Goal: Transaction & Acquisition: Purchase product/service

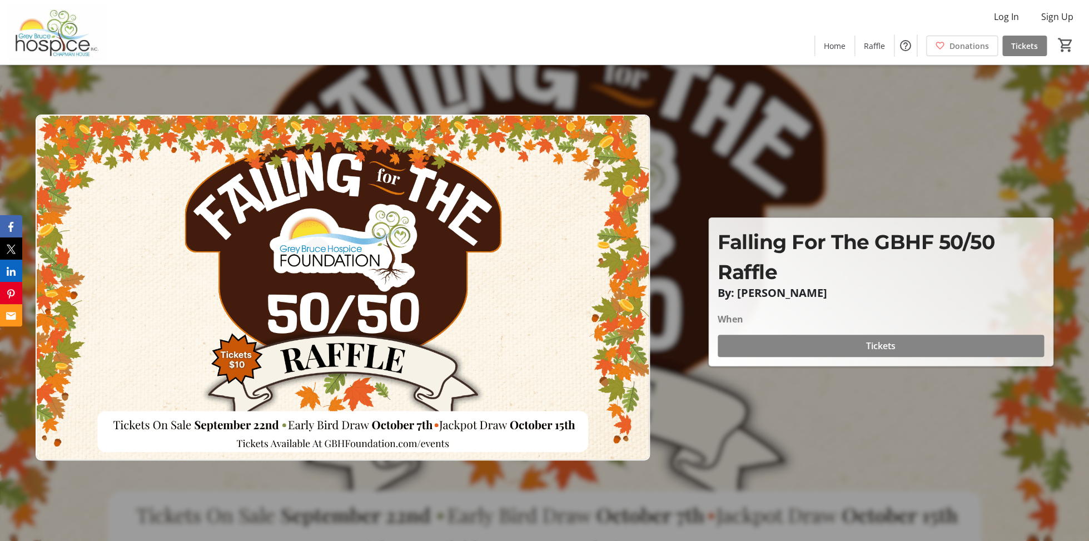
click at [875, 346] on span "Tickets" at bounding box center [880, 345] width 29 height 13
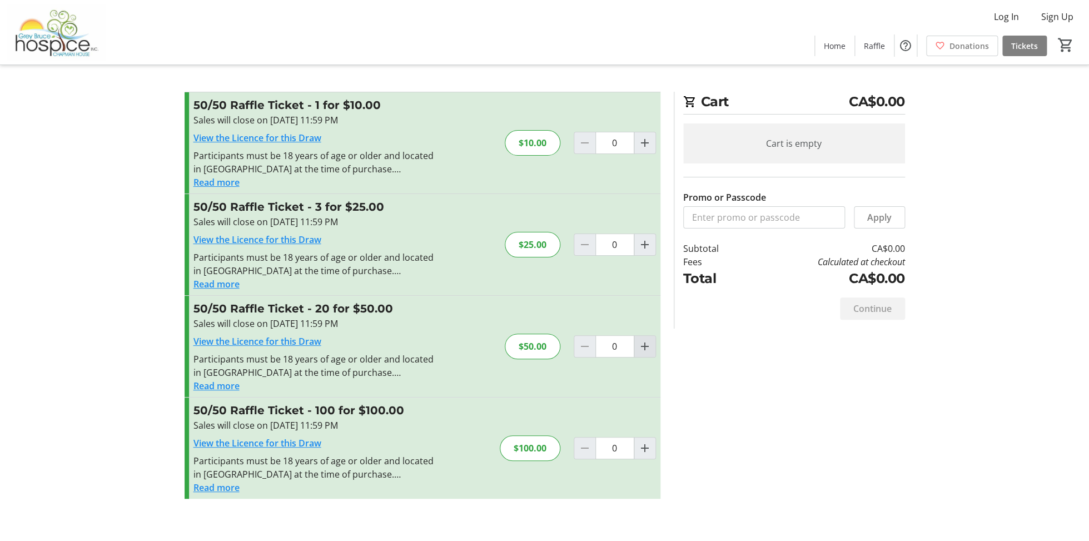
click at [644, 346] on mat-icon "Increment by one" at bounding box center [644, 346] width 13 height 13
type input "1"
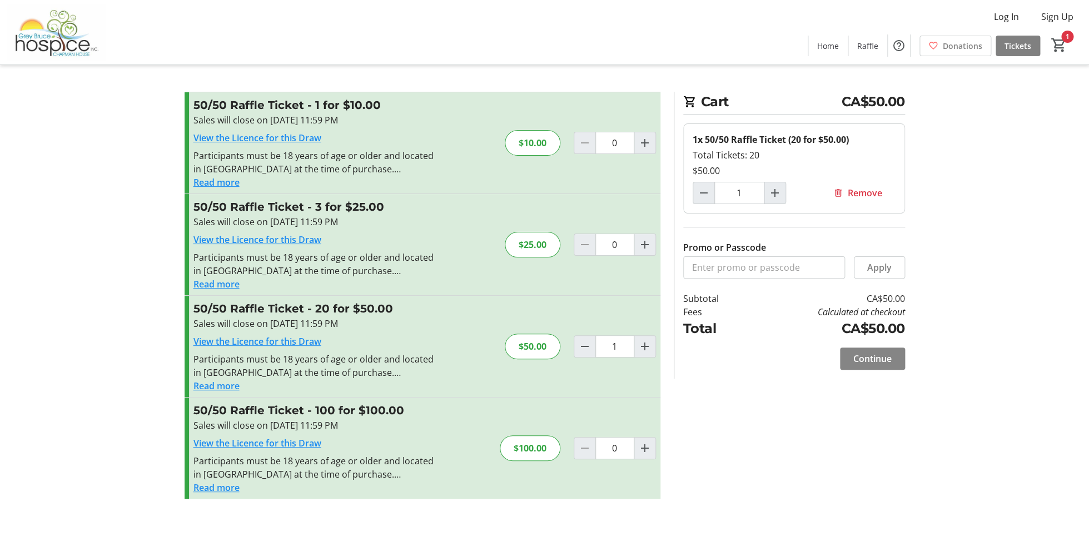
click at [866, 357] on span "Continue" at bounding box center [873, 358] width 38 height 13
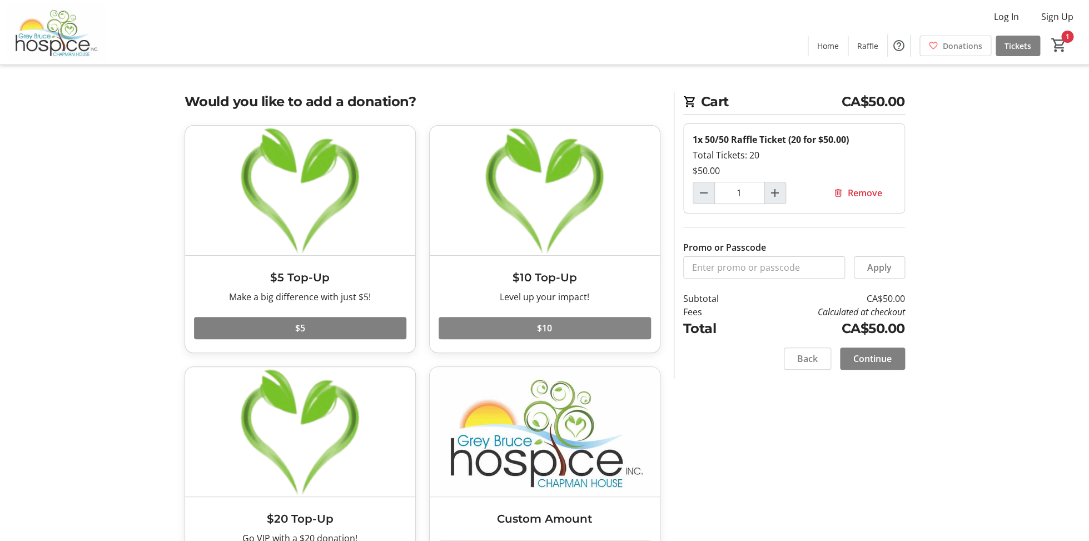
click at [527, 323] on span at bounding box center [545, 328] width 212 height 27
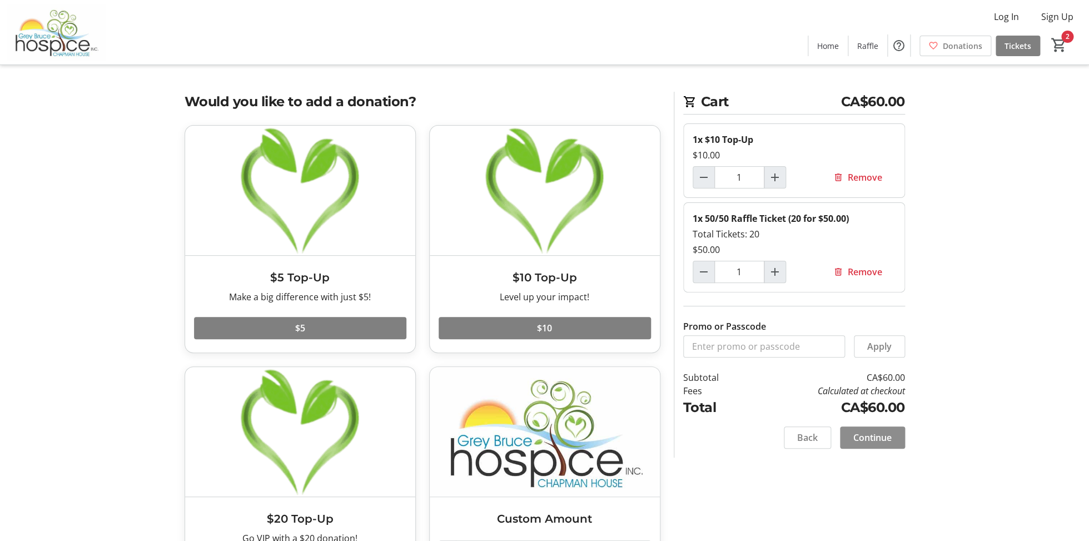
click at [874, 437] on span "Continue" at bounding box center [873, 437] width 38 height 13
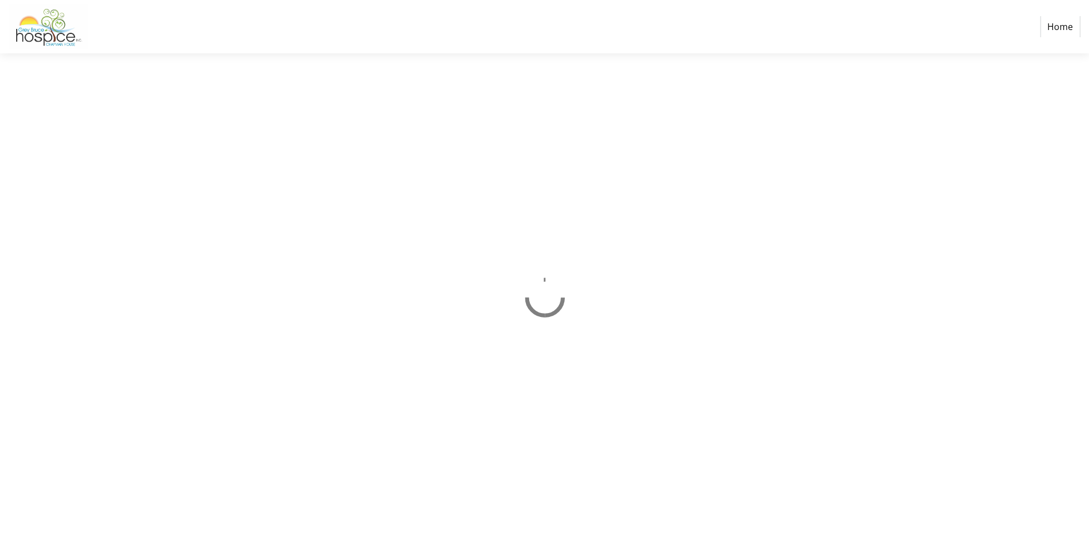
select select "CA"
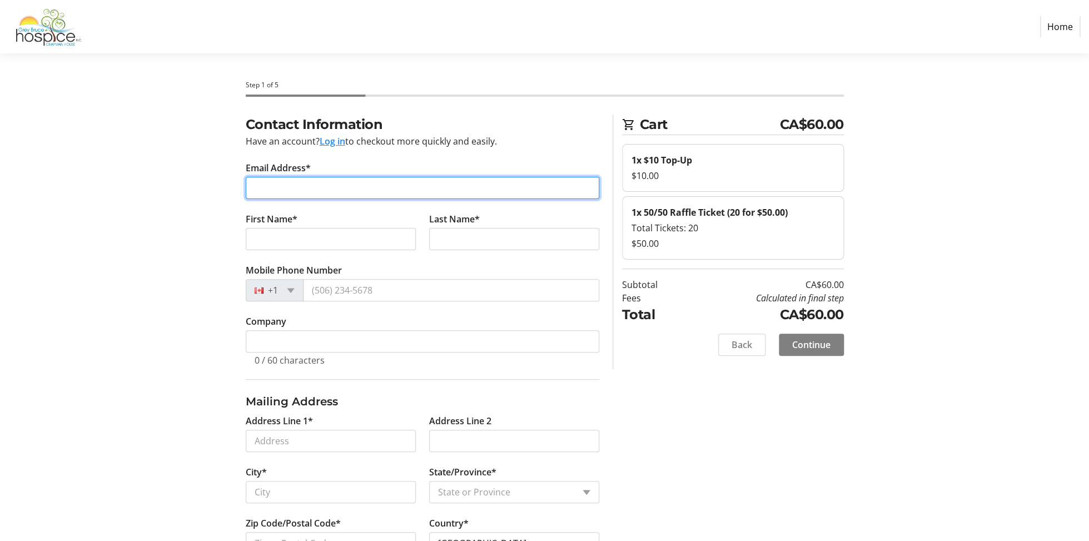
click at [267, 190] on input "Email Address*" at bounding box center [423, 188] width 354 height 22
type input "[EMAIL_ADDRESS][DOMAIN_NAME]"
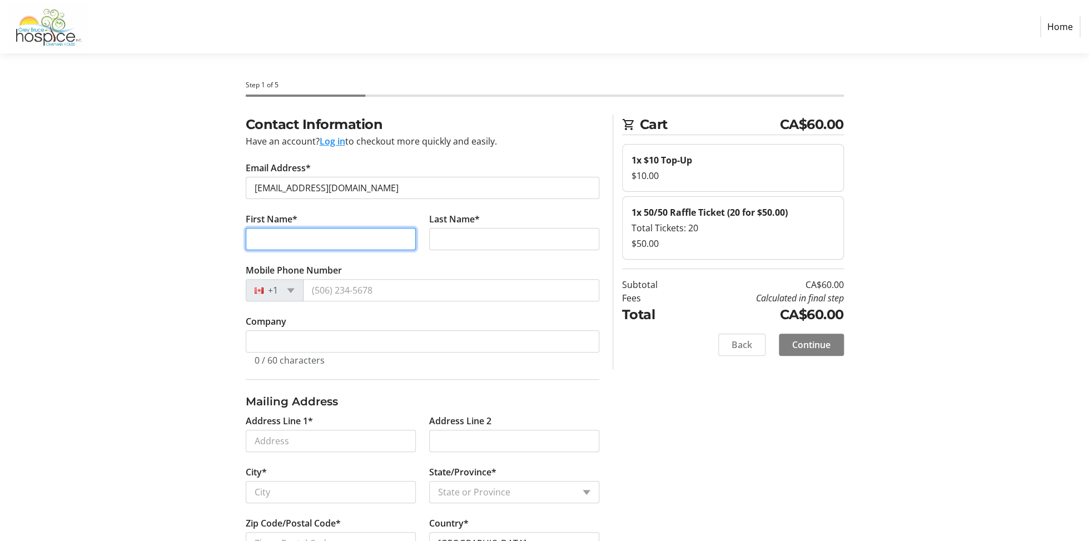
type input "[PERSON_NAME]"
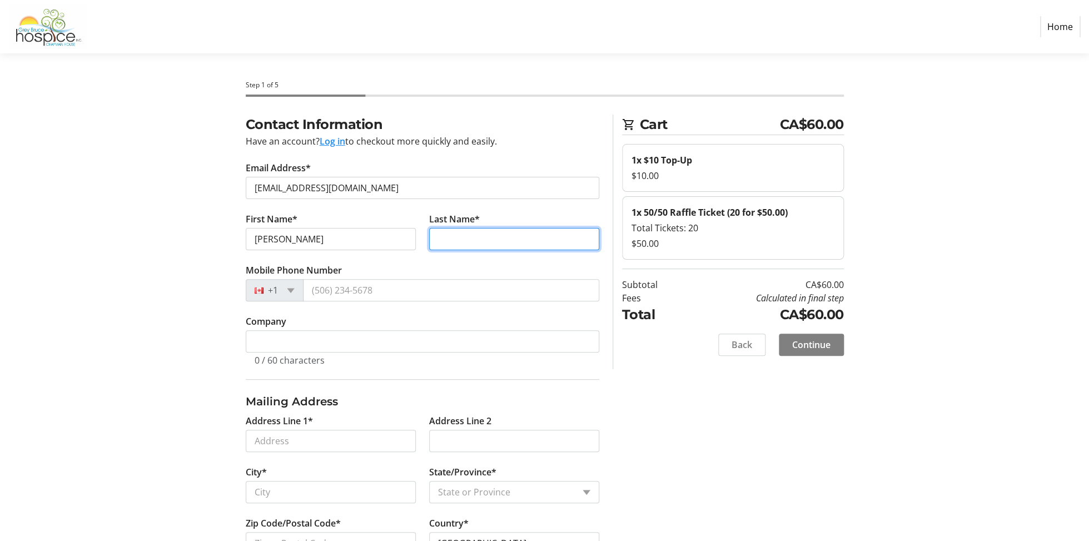
type input "[PERSON_NAME]"
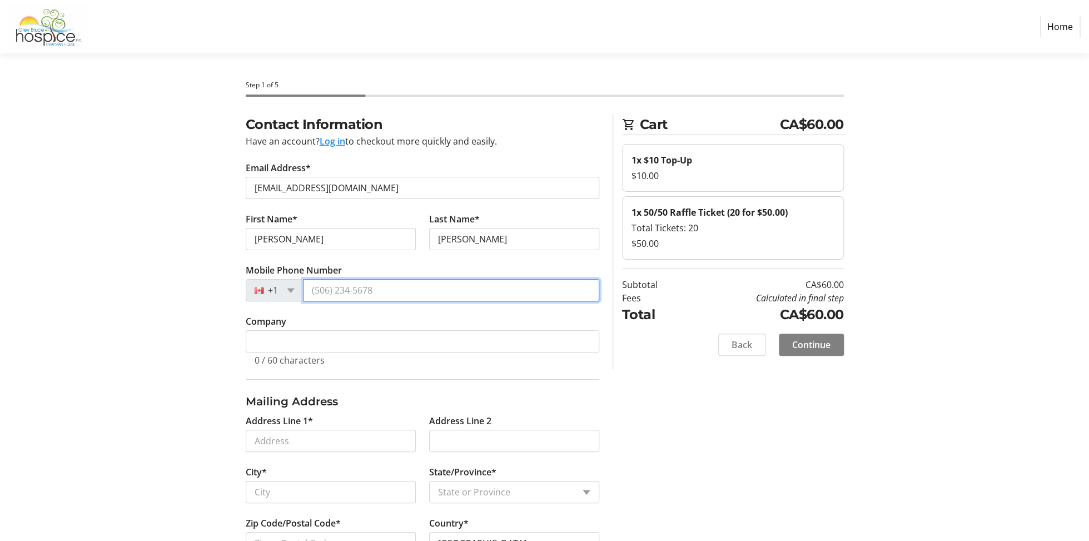
type input "[PHONE_NUMBER]"
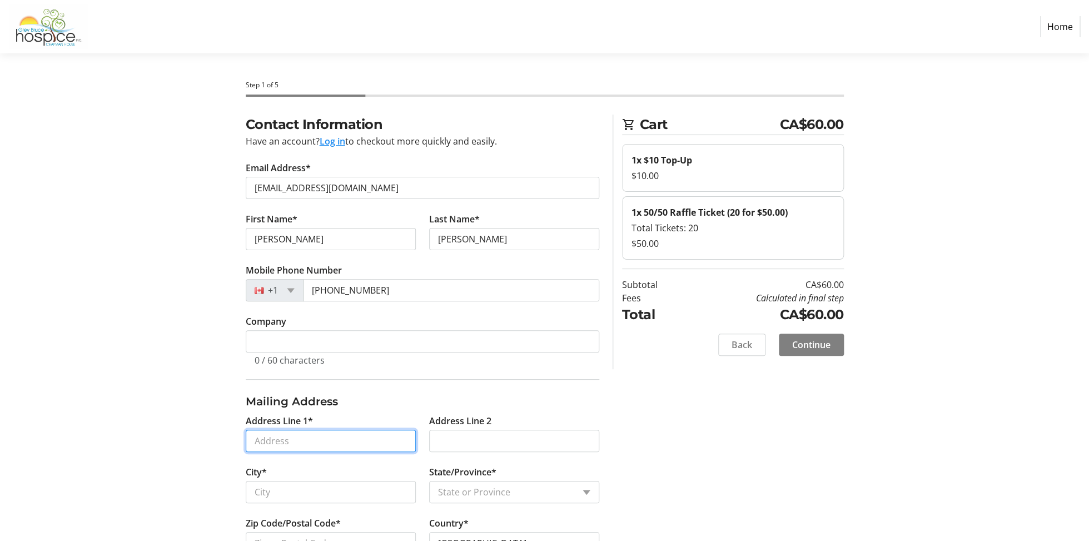
type input "[STREET_ADDRESS]"
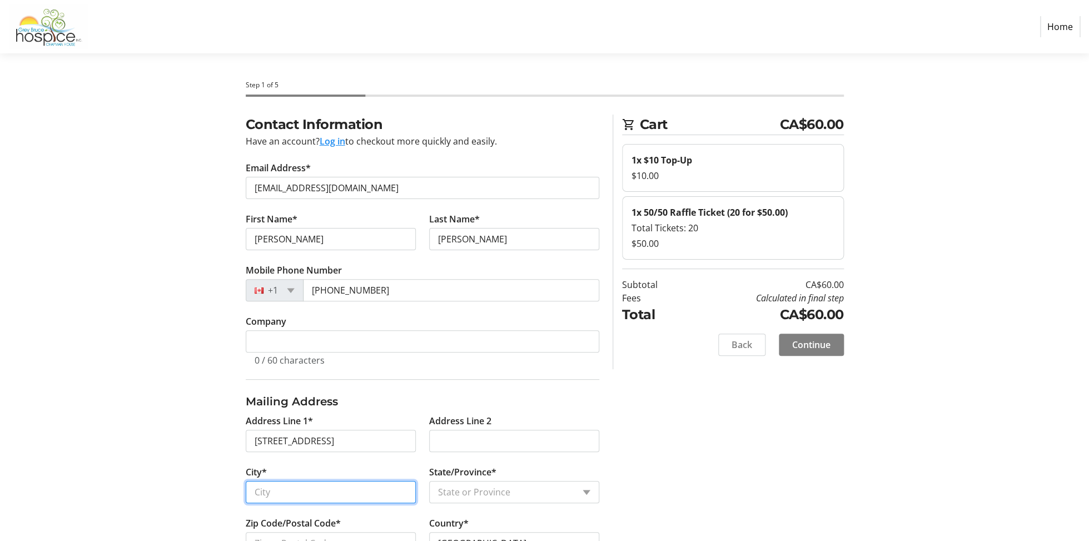
type input "[GEOGRAPHIC_DATA]"
select select "ON"
type input "N0H 2C0"
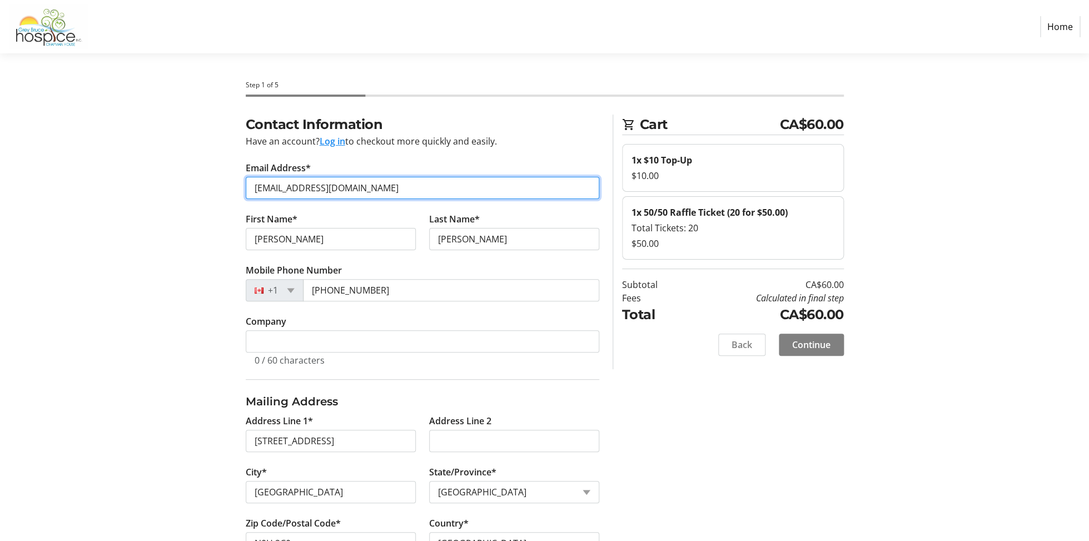
type input "[PHONE_NUMBER]"
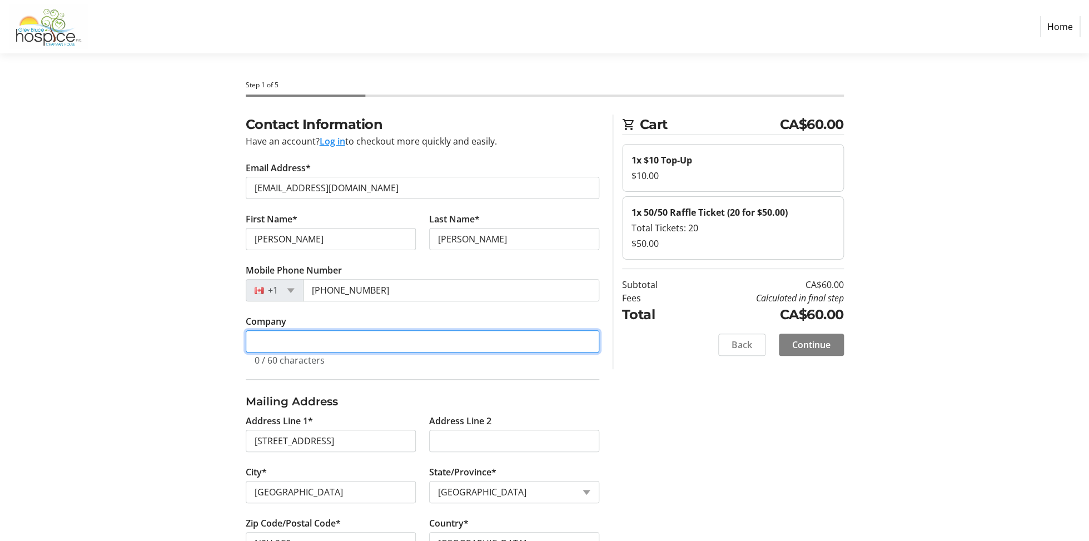
click at [279, 348] on input "Company" at bounding box center [423, 341] width 354 height 22
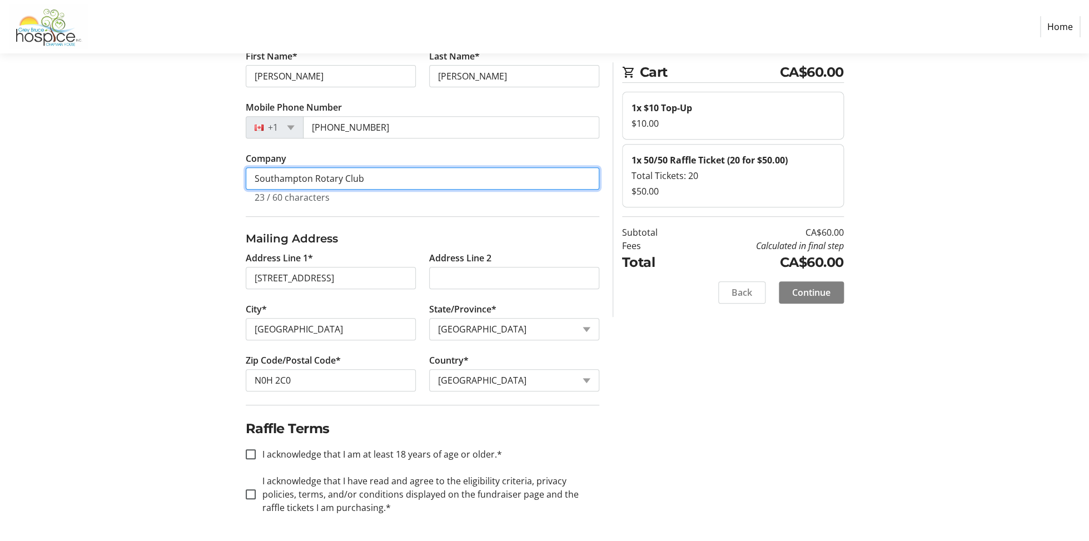
scroll to position [163, 0]
type input "Southampton Rotary Club"
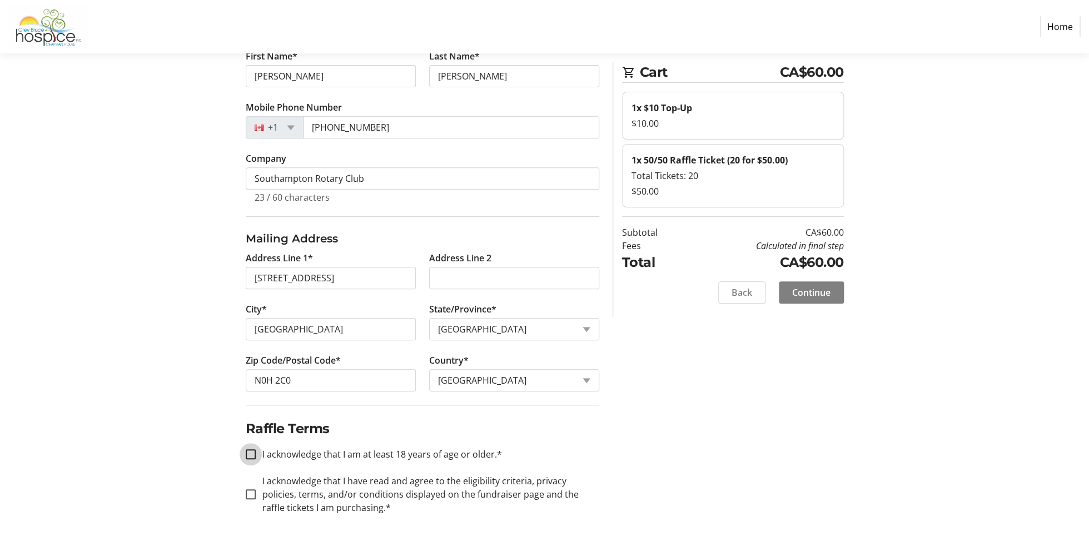
click at [250, 451] on input "I acknowledge that I am at least 18 years of age or older.*" at bounding box center [251, 454] width 10 height 10
checkbox input "true"
click at [250, 493] on input "I acknowledge that I have read and agree to the eligibility criteria, privacy p…" at bounding box center [251, 494] width 10 height 10
checkbox input "true"
click at [817, 289] on span "Continue" at bounding box center [811, 292] width 38 height 13
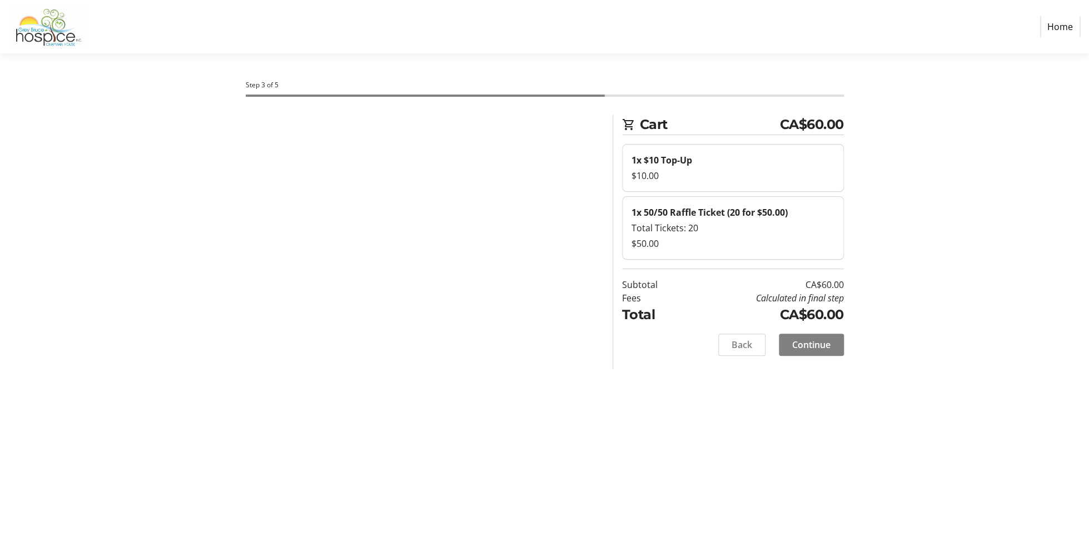
scroll to position [0, 0]
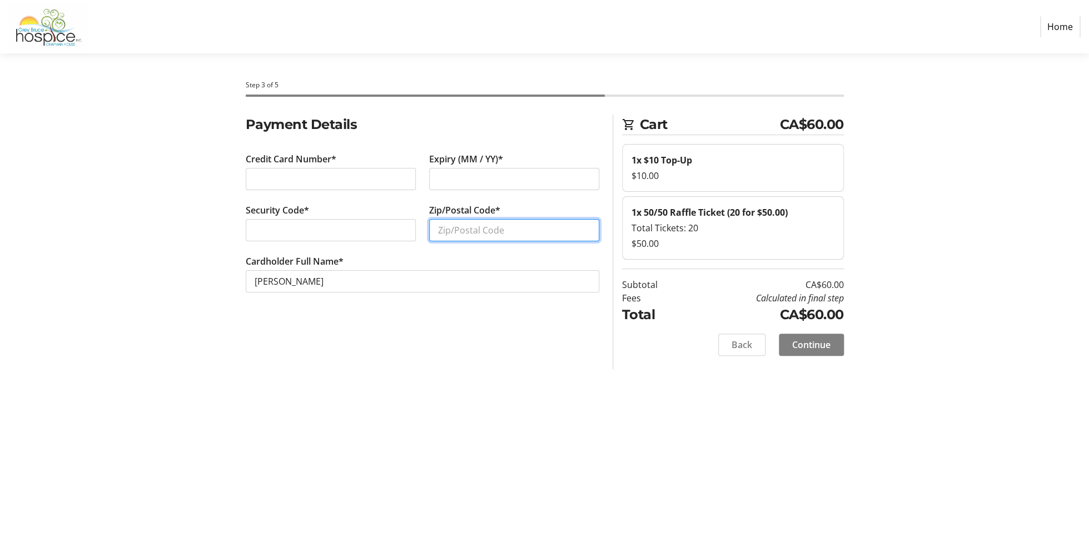
click at [448, 234] on input "Zip/Postal Code*" at bounding box center [514, 230] width 170 height 22
type input "N0H 2C0"
click at [809, 342] on span "Continue" at bounding box center [811, 344] width 38 height 13
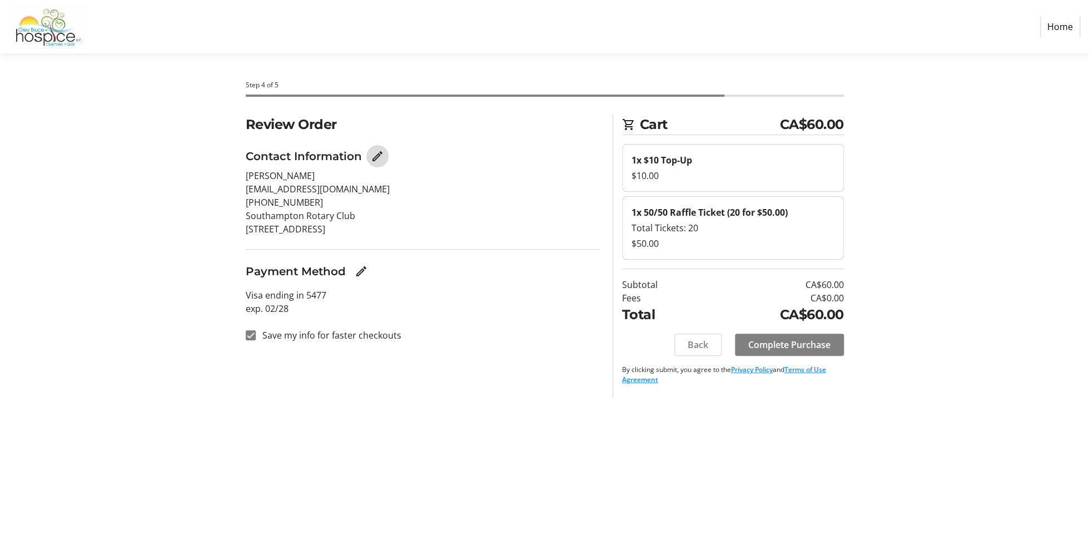
click at [375, 156] on mat-icon "Edit Contact Information" at bounding box center [377, 156] width 13 height 13
select select "ON"
select select "CA"
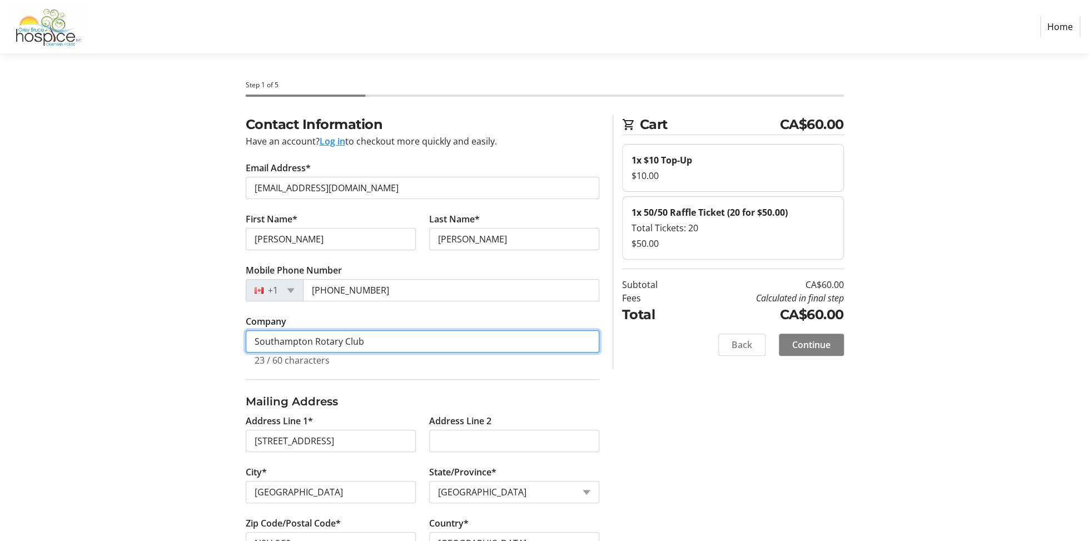
drag, startPoint x: 369, startPoint y: 343, endPoint x: 344, endPoint y: 341, distance: 25.1
click at [256, 341] on input "Southampton Rotary Club" at bounding box center [423, 341] width 354 height 22
drag, startPoint x: 364, startPoint y: 341, endPoint x: 247, endPoint y: 340, distance: 116.8
click at [247, 340] on input "Southampton Rotary Club" at bounding box center [423, 341] width 354 height 22
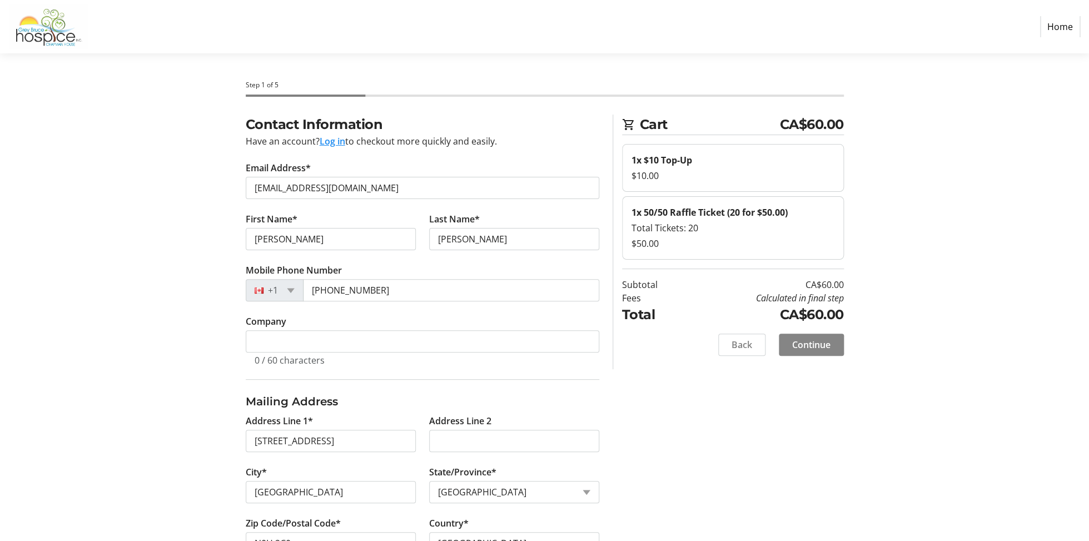
click at [801, 341] on span "Continue" at bounding box center [811, 344] width 38 height 13
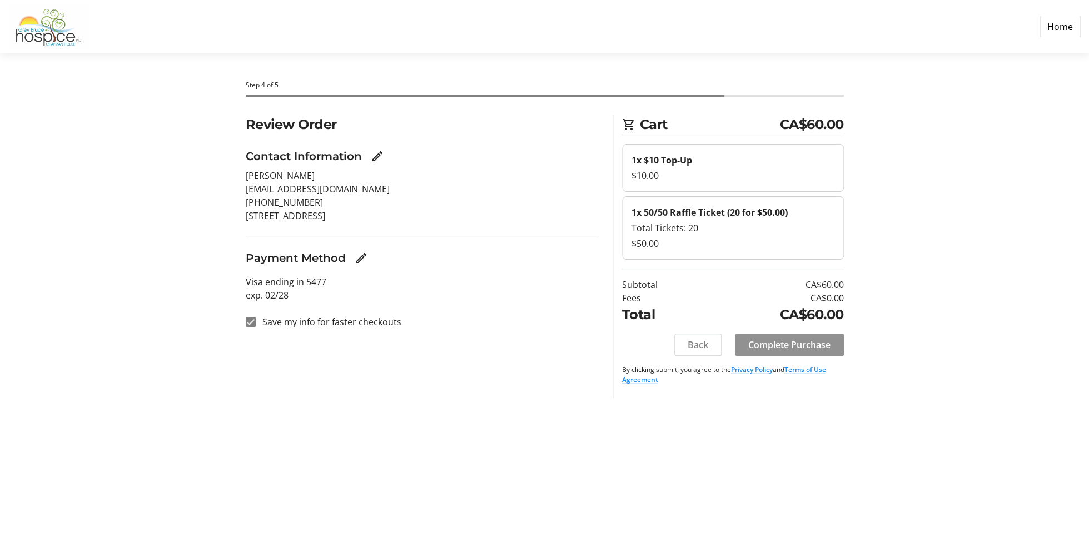
click at [783, 341] on span "Complete Purchase" at bounding box center [789, 344] width 82 height 13
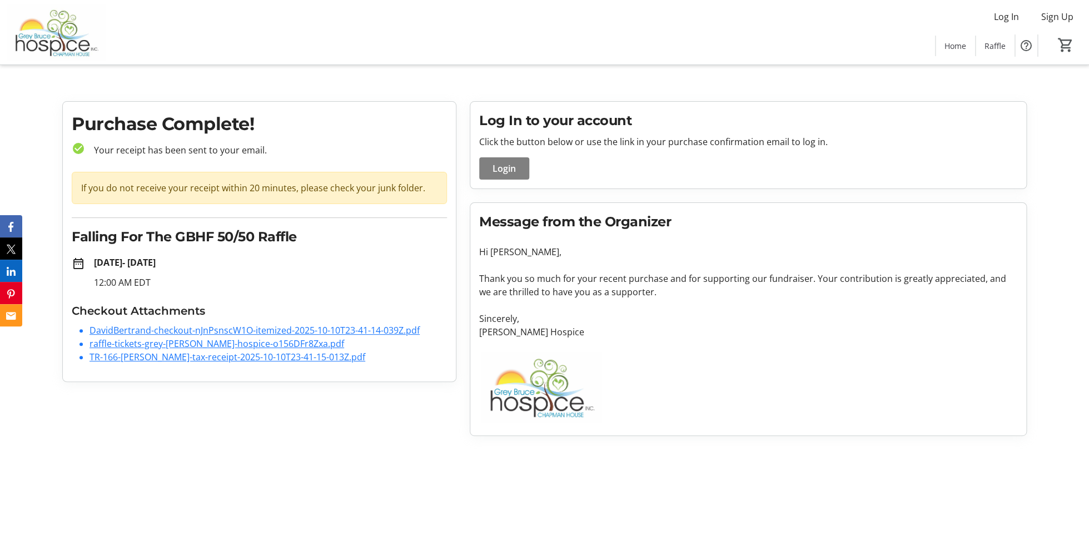
click at [160, 346] on link "raffle-tickets-grey-[PERSON_NAME]-hospice-o156DFr8Zxa.pdf" at bounding box center [217, 344] width 255 height 12
click at [236, 356] on link "TR-166-[PERSON_NAME]-tax-receipt-2025-10-10T23-41-15-013Z.pdf" at bounding box center [228, 357] width 276 height 12
